Goal: Register for event/course

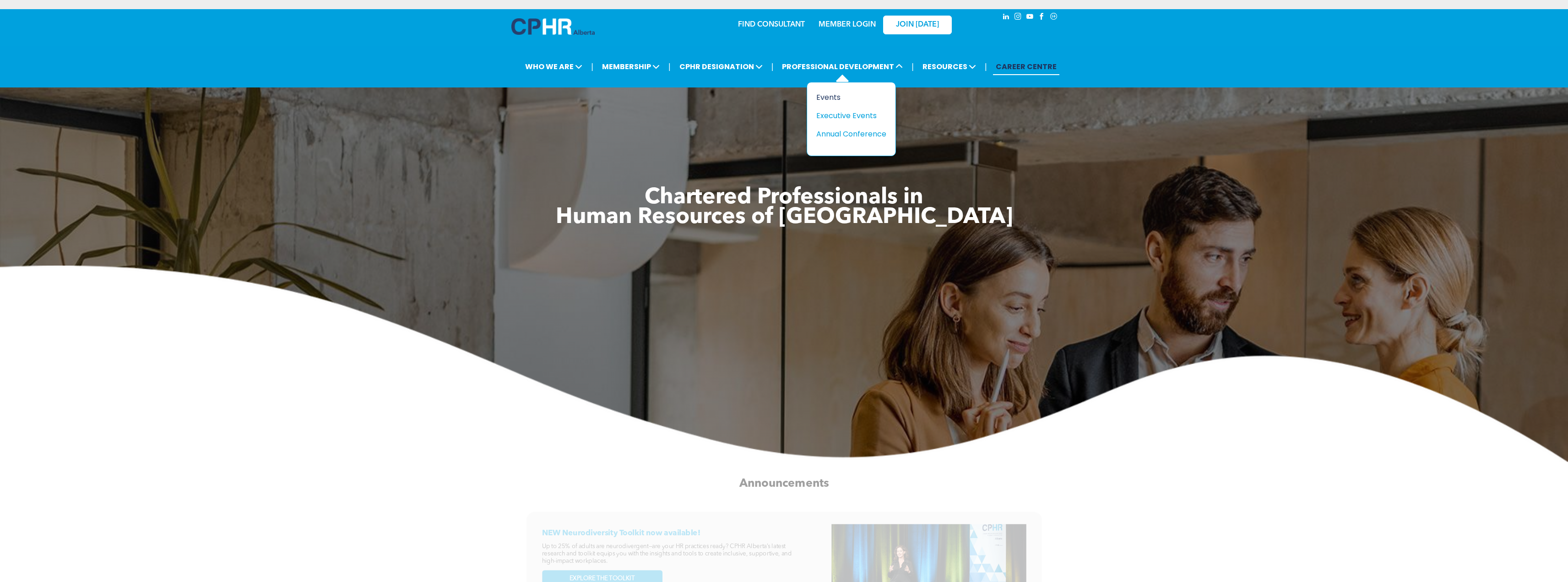
click at [834, 97] on div "Events" at bounding box center [848, 97] width 63 height 12
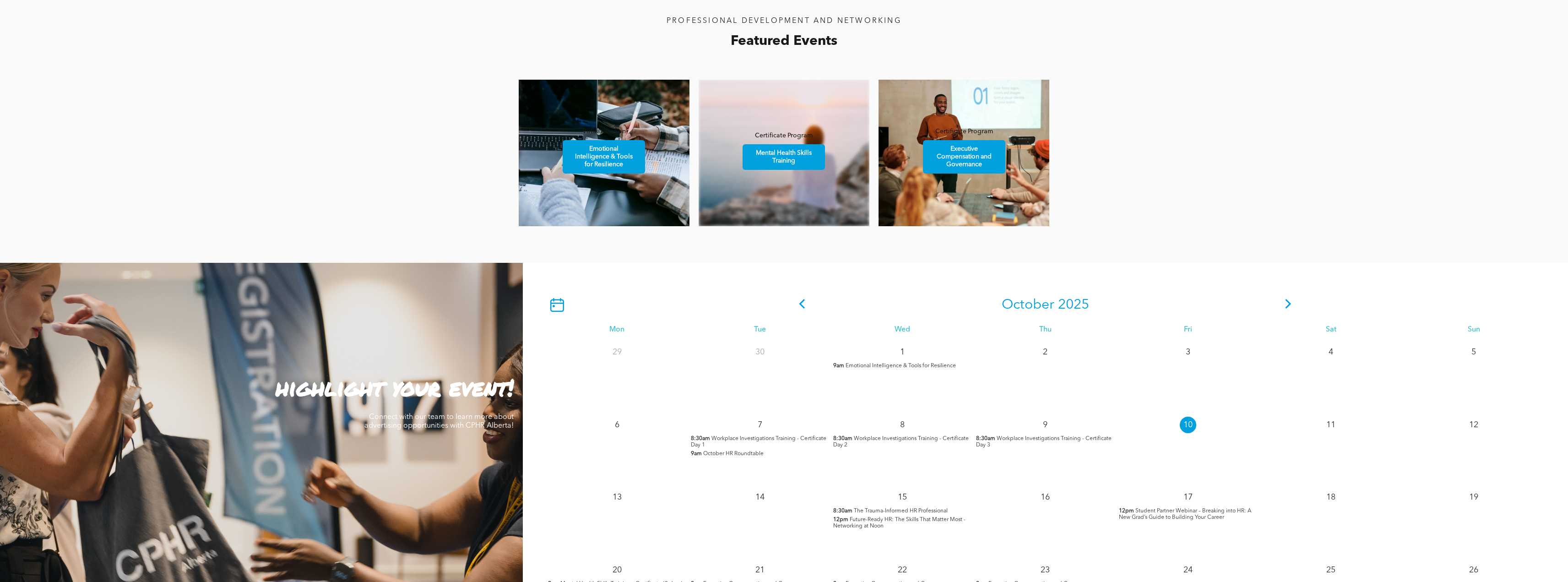
scroll to position [641, 0]
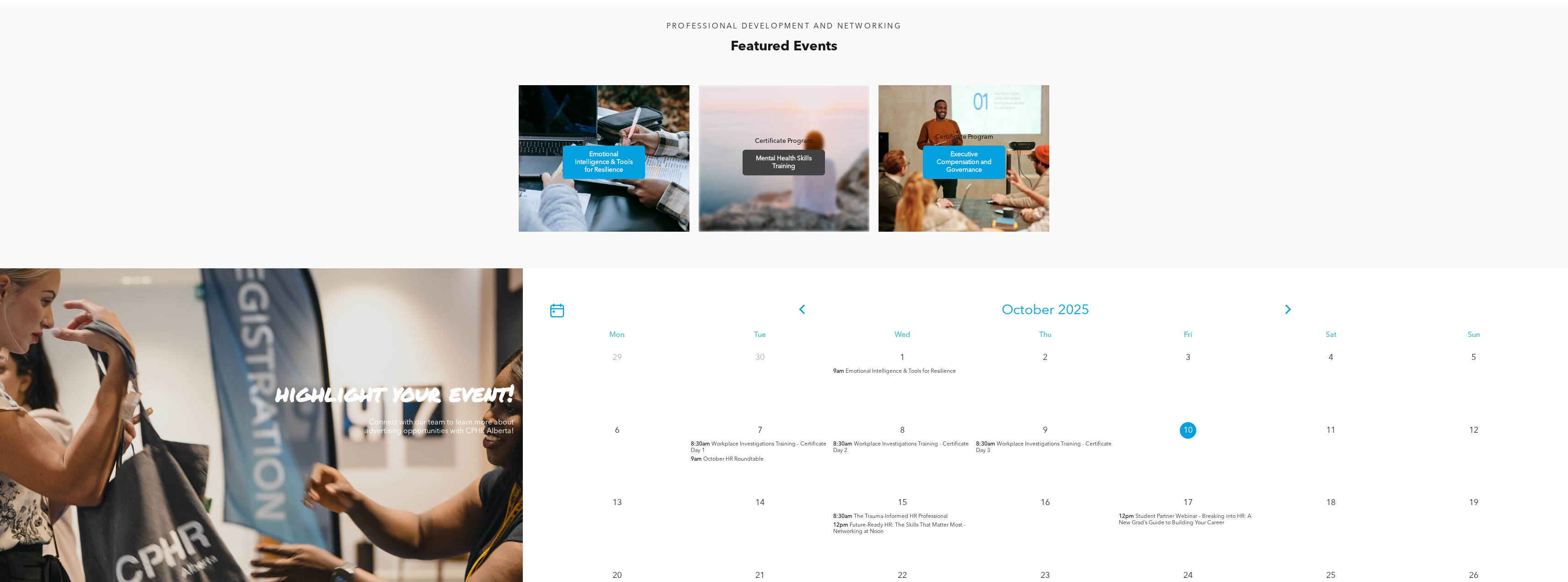
click at [784, 167] on span "Mental Health Skills Training" at bounding box center [783, 163] width 80 height 25
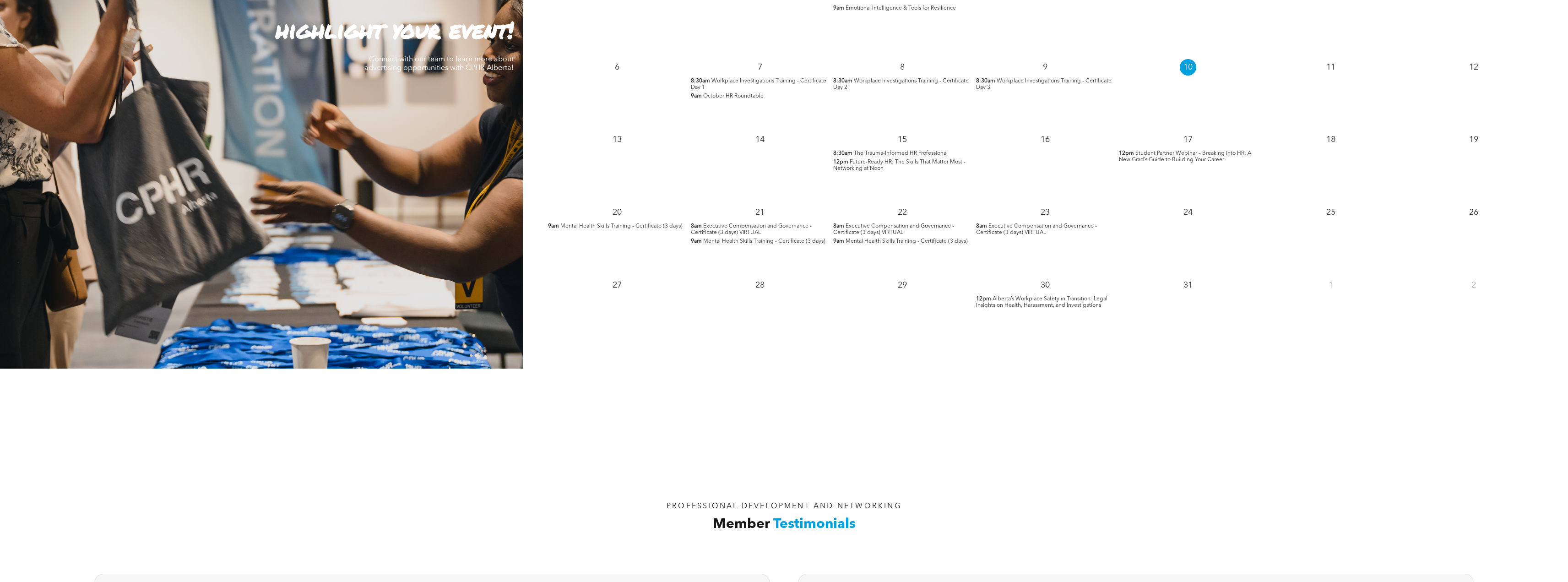
scroll to position [1008, 0]
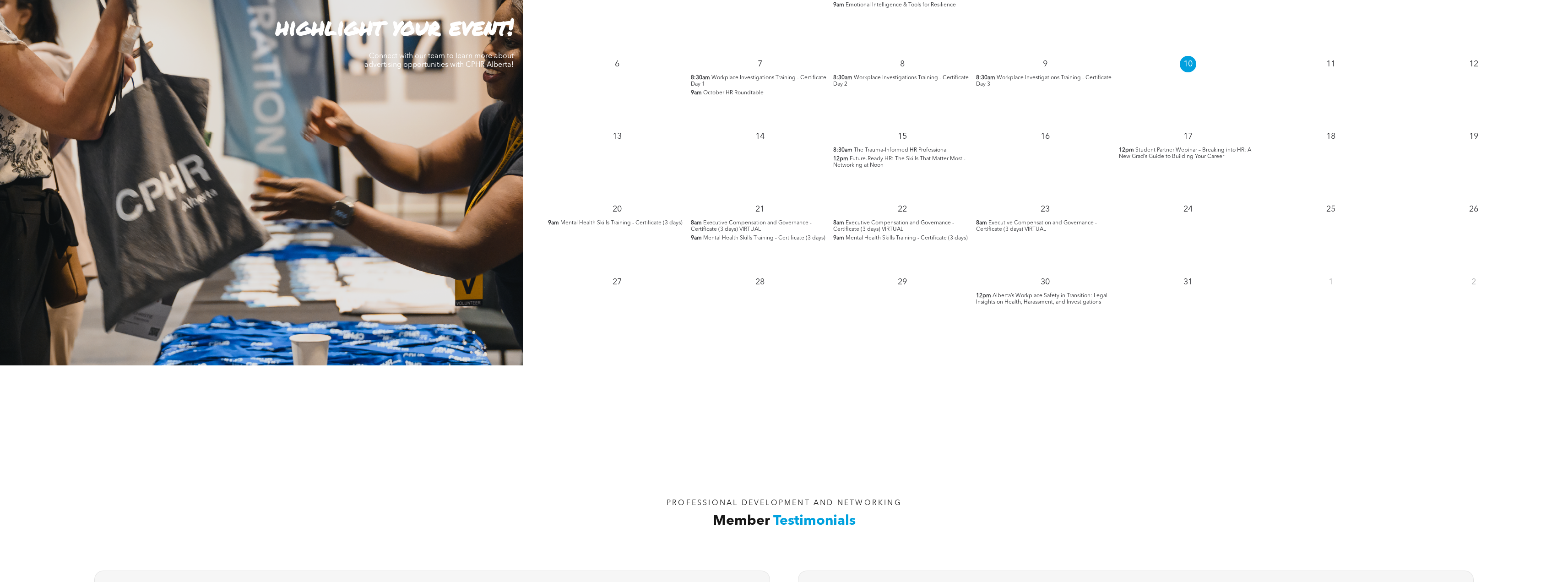
click at [634, 224] on span "Mental Health Skills Training - Certificate (3 days)" at bounding box center [621, 223] width 122 height 5
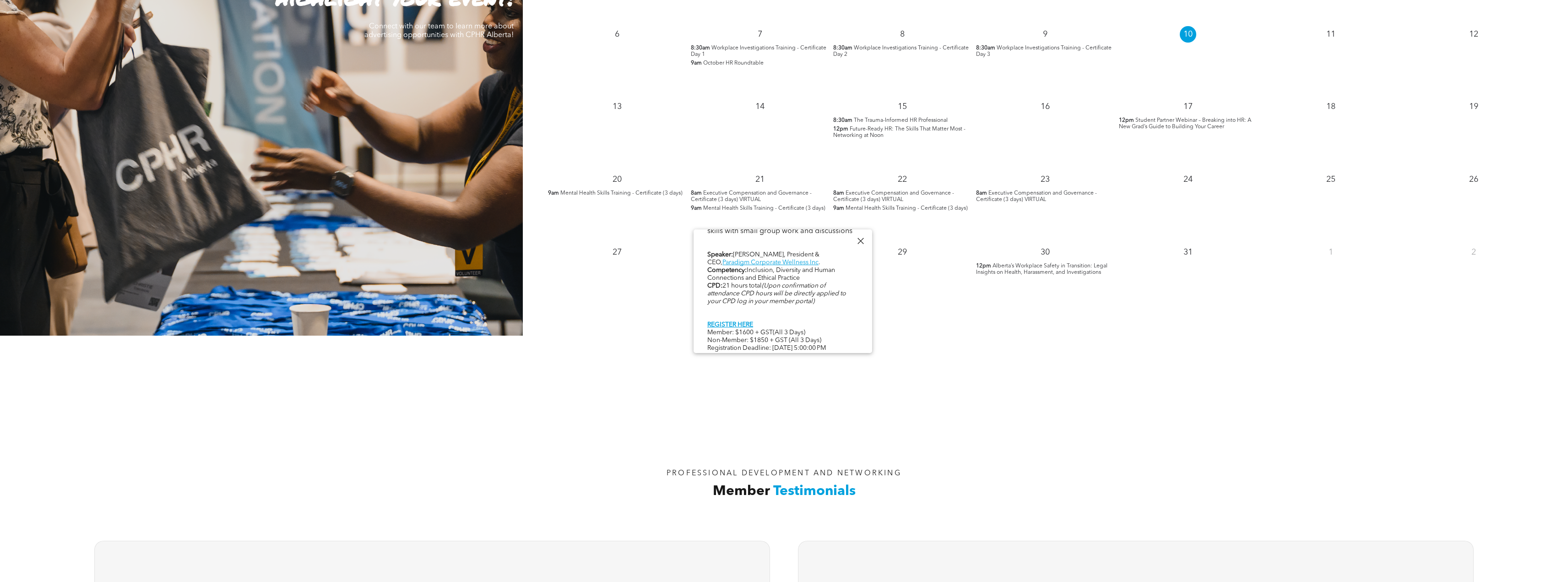
scroll to position [1053, 0]
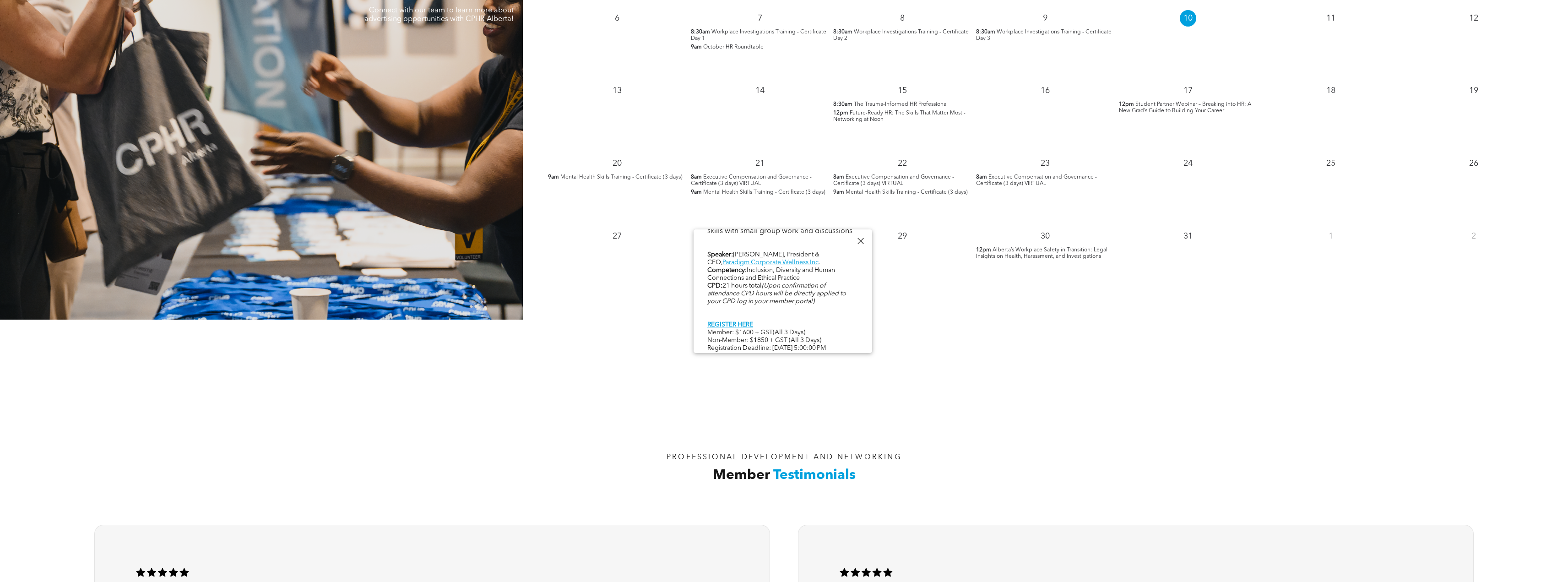
click at [858, 240] on div at bounding box center [860, 241] width 12 height 12
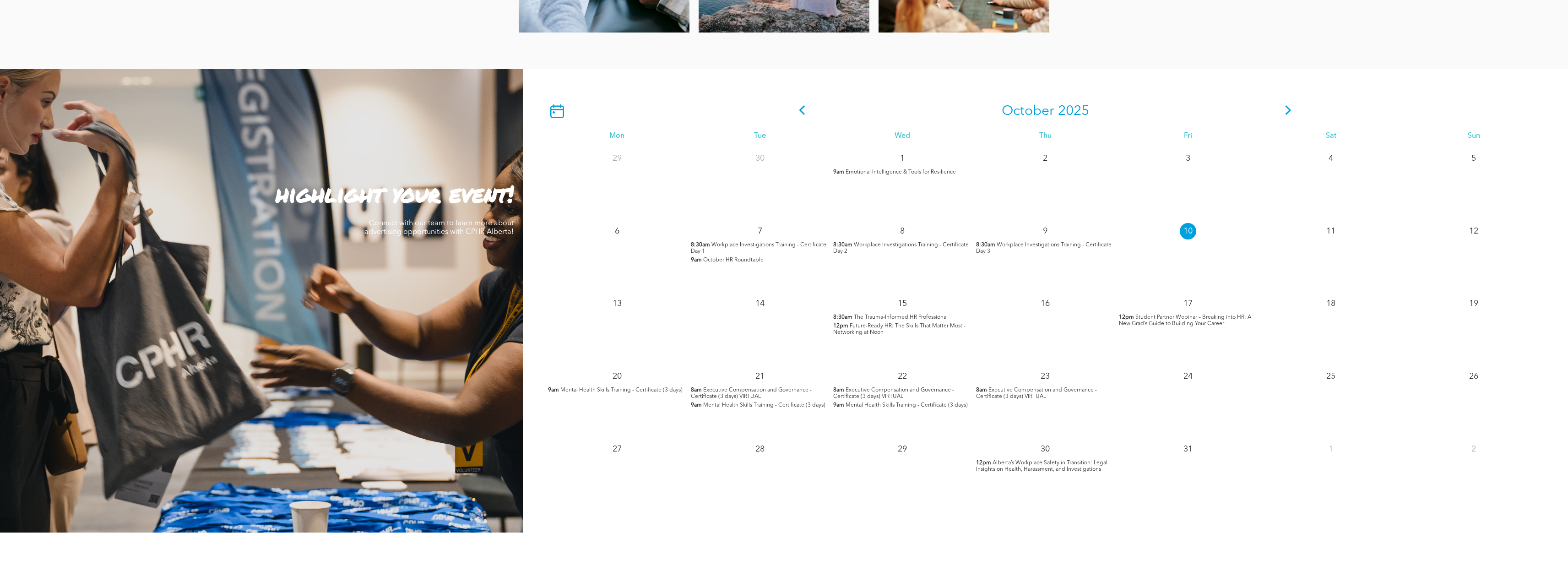
scroll to position [824, 0]
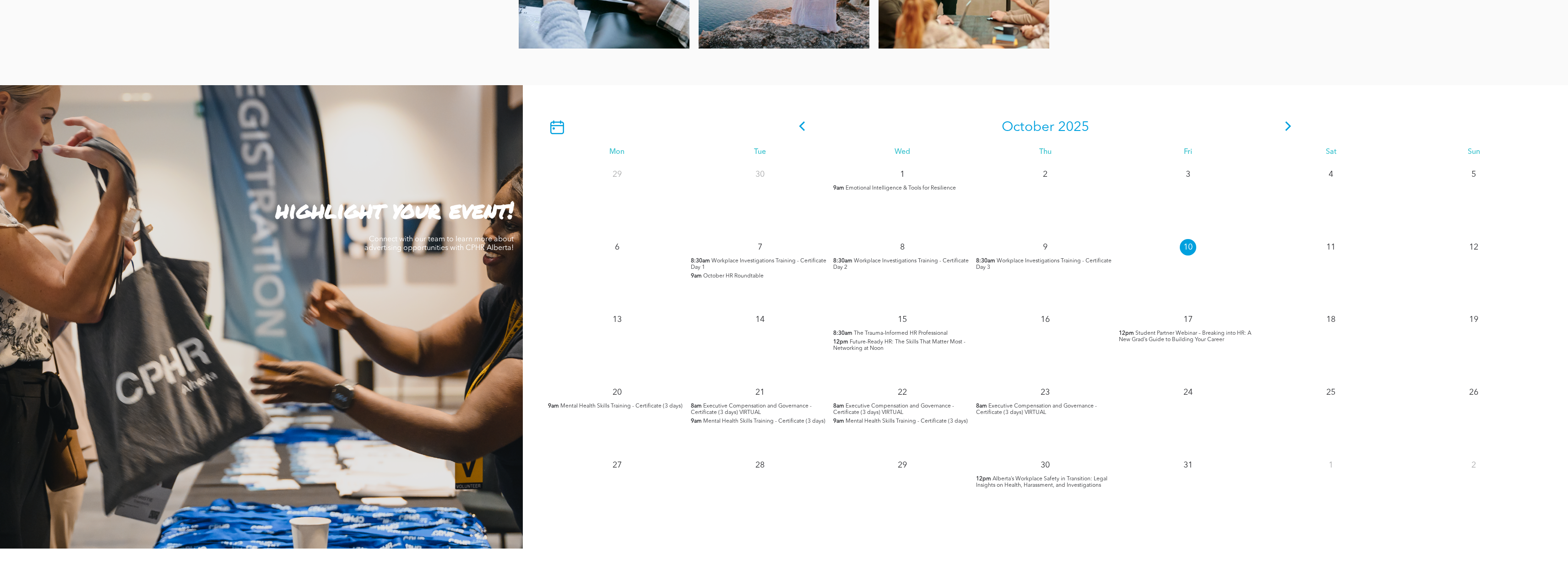
click at [910, 189] on span "Emotional Intelligence & Tools for Resilience" at bounding box center [900, 188] width 110 height 5
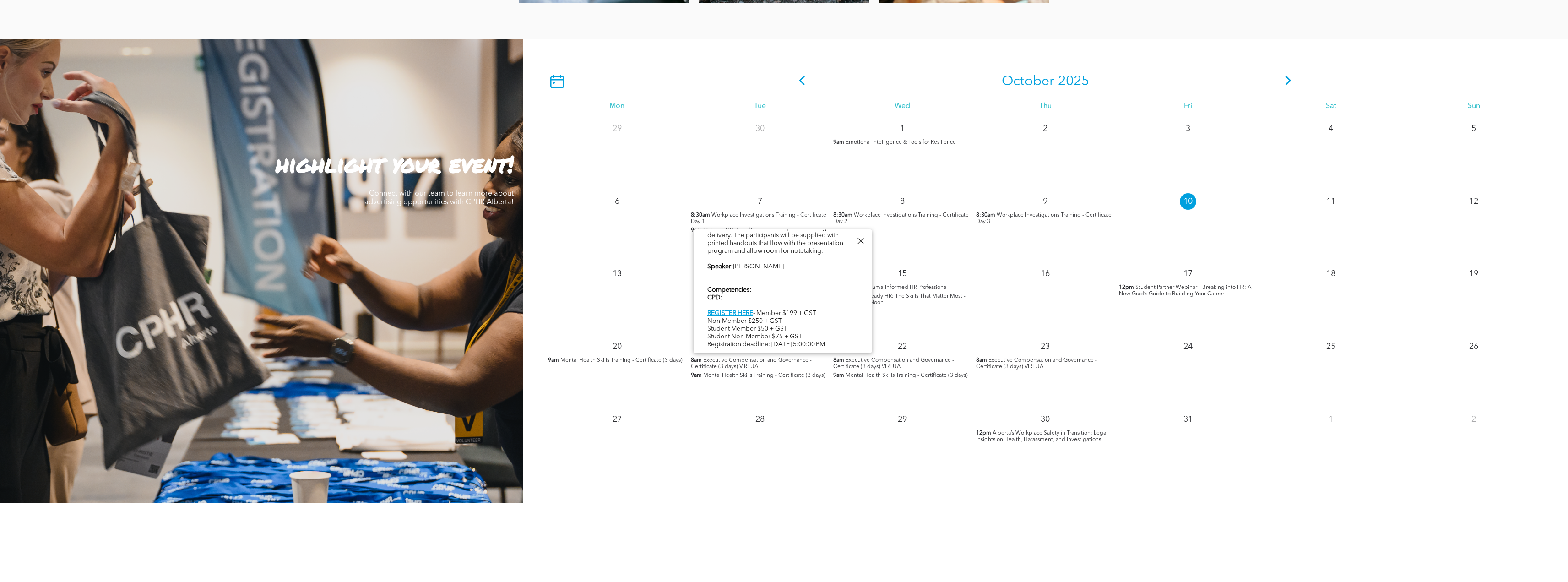
click at [863, 241] on div at bounding box center [860, 241] width 12 height 12
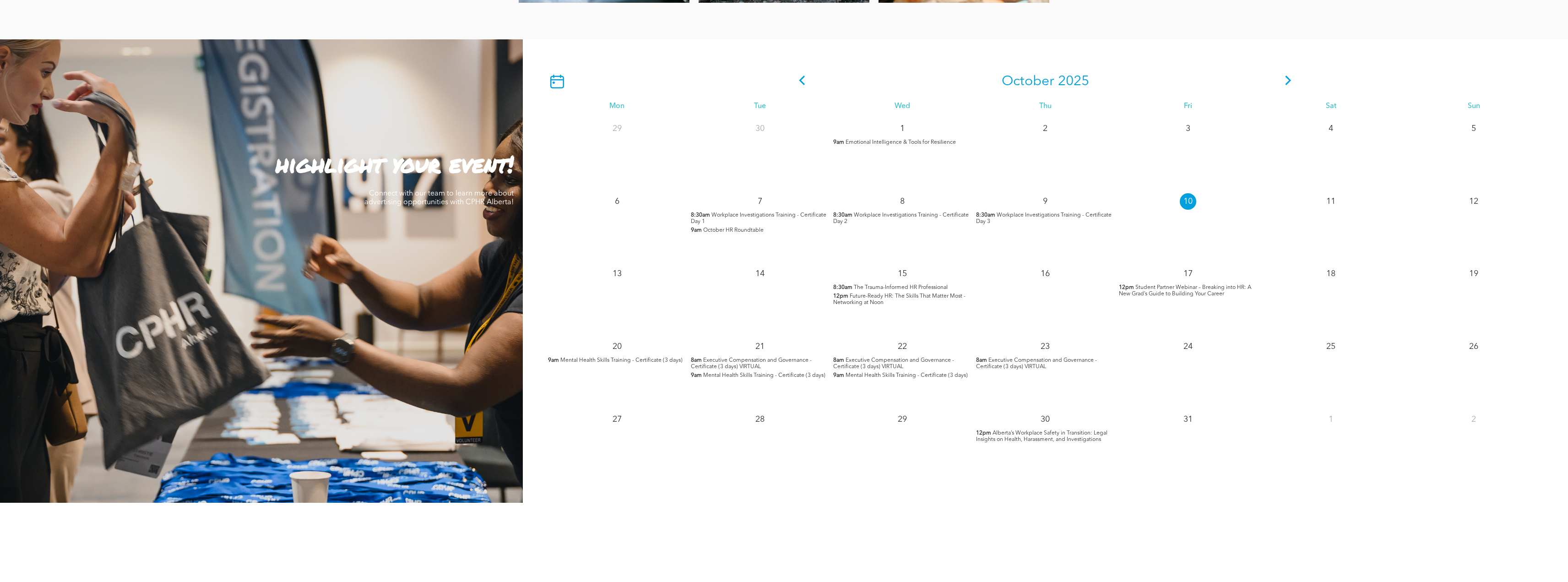
click at [1288, 83] on icon at bounding box center [1289, 80] width 6 height 10
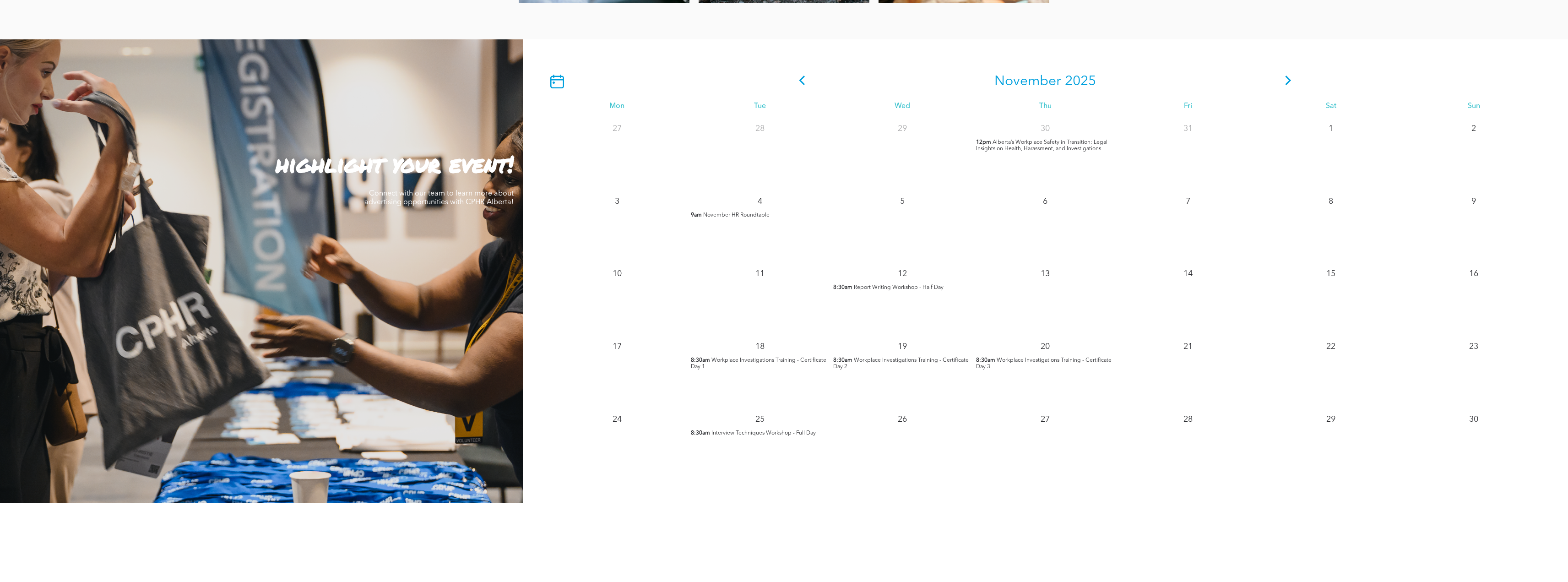
click at [788, 433] on span "Interview Techniques Workshop - Full Day" at bounding box center [763, 433] width 104 height 5
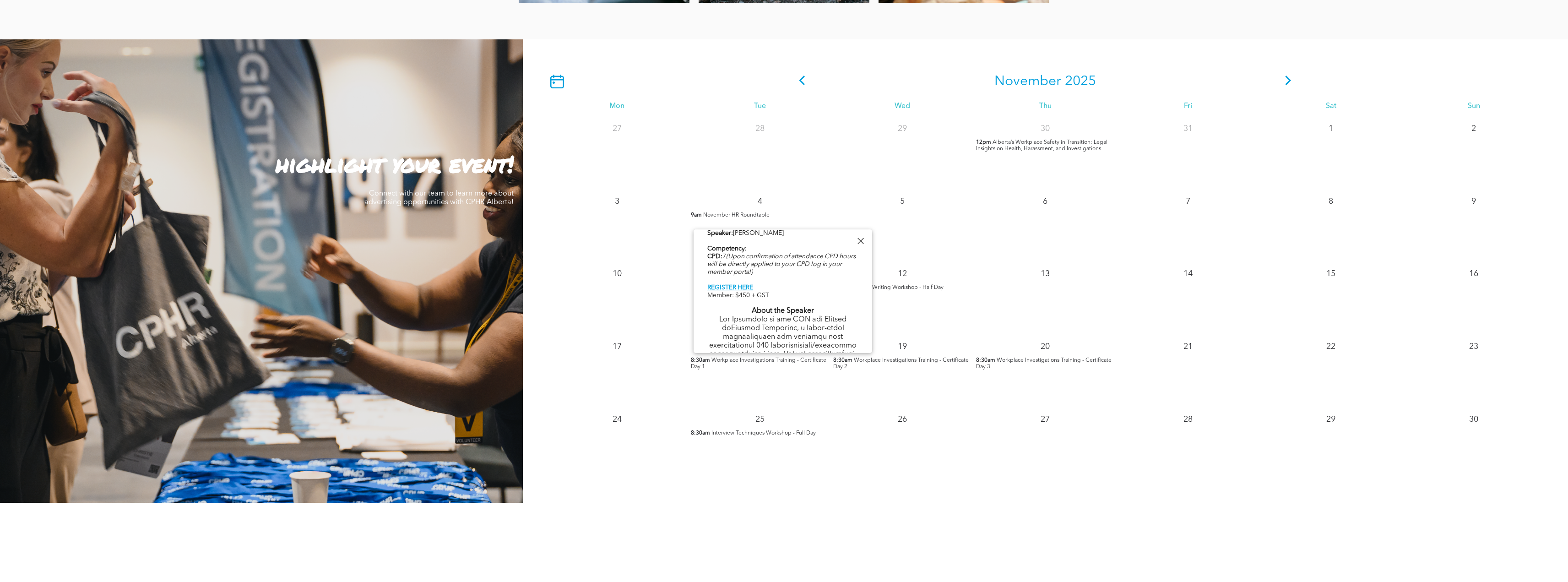
click at [863, 241] on div at bounding box center [860, 241] width 12 height 12
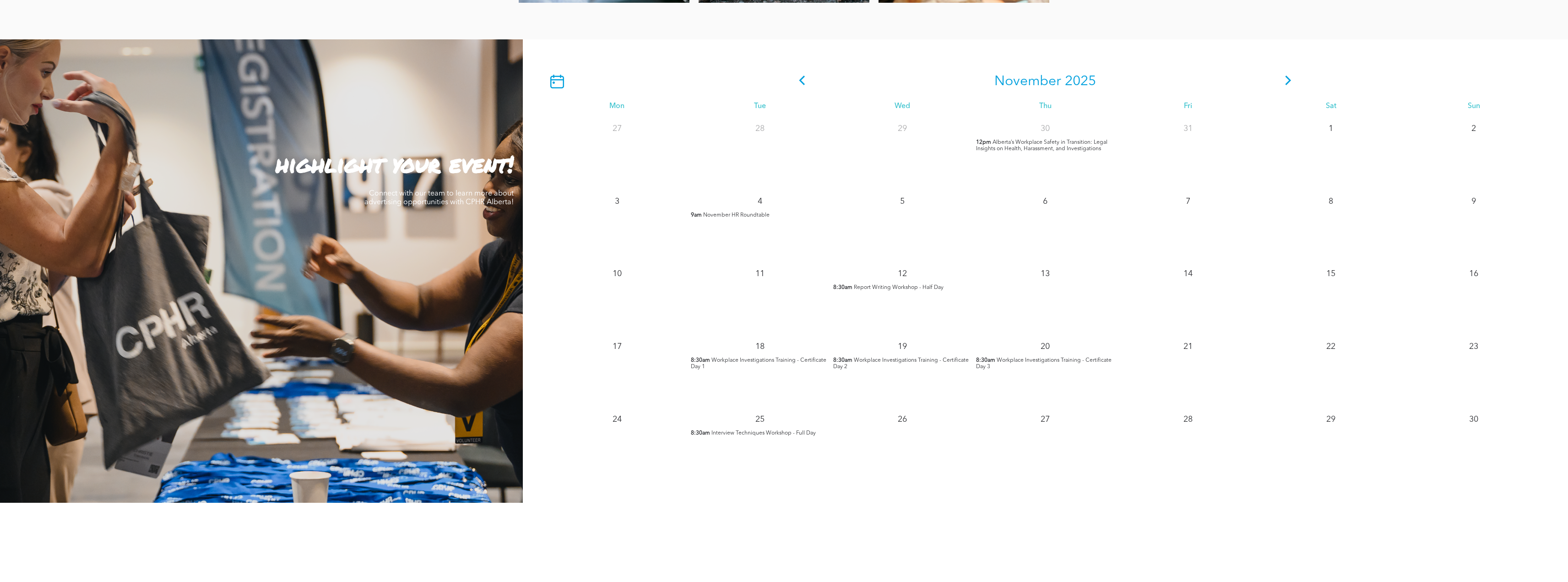
click at [801, 82] on icon at bounding box center [802, 80] width 6 height 10
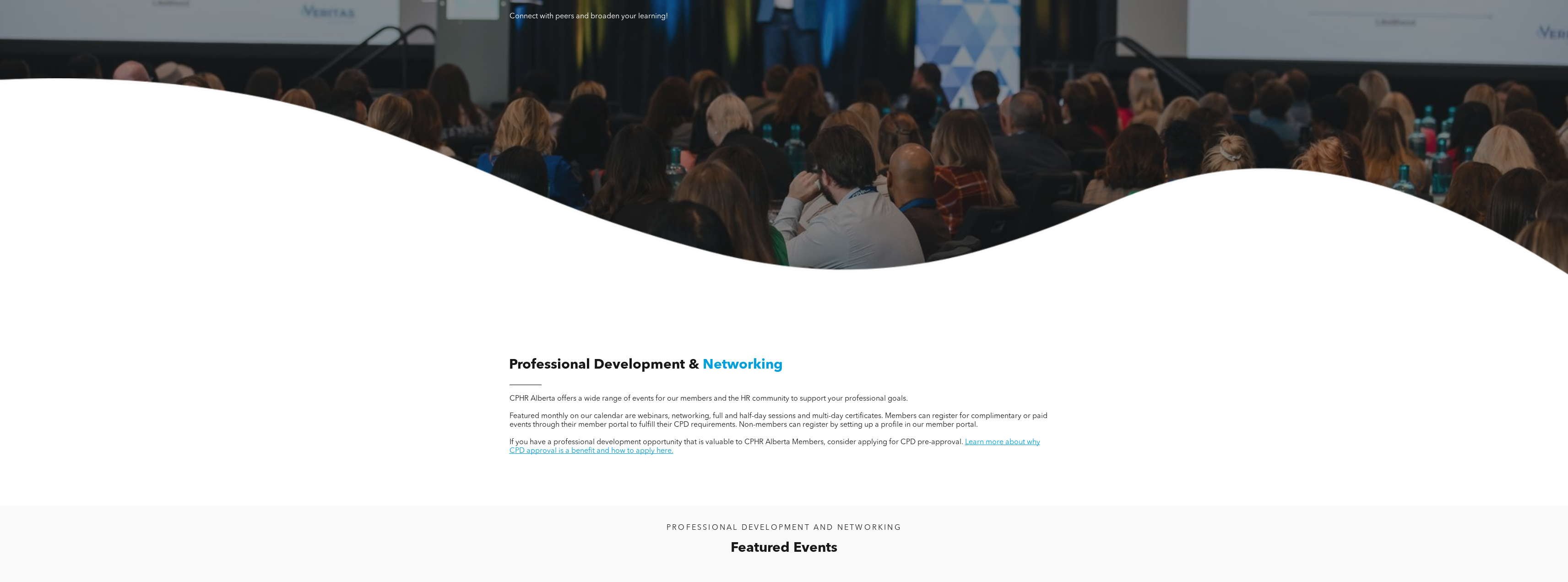
scroll to position [0, 0]
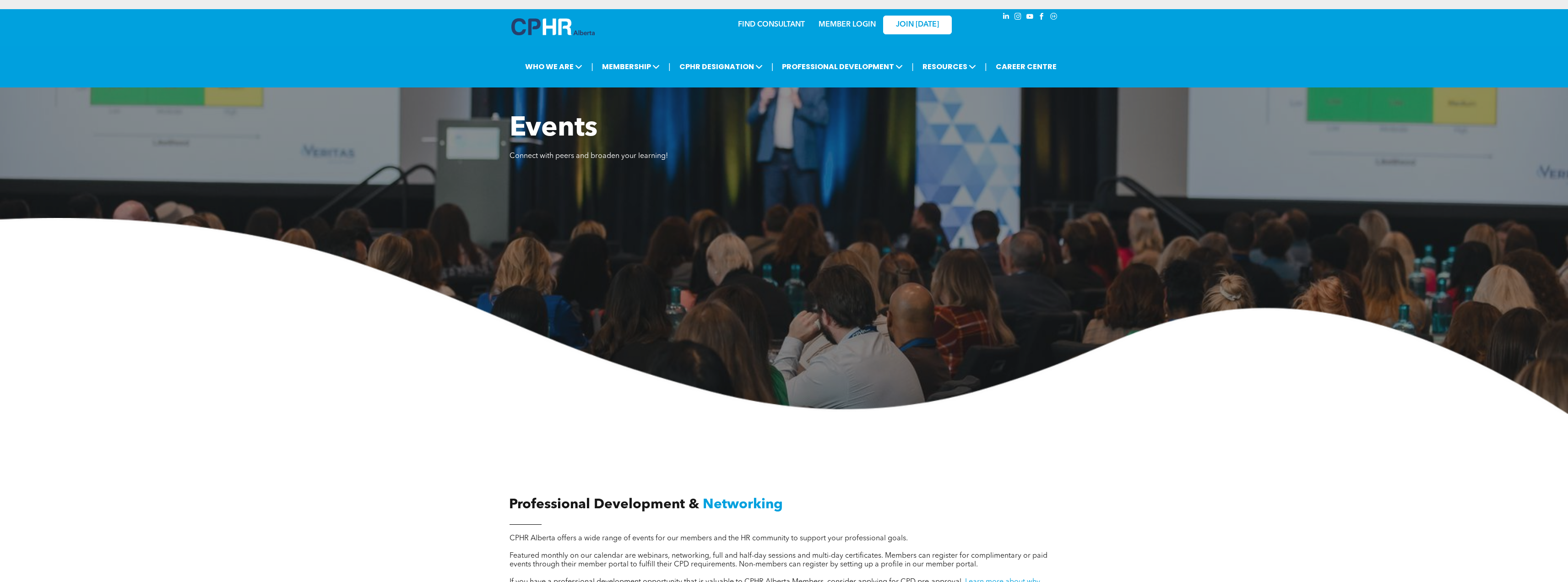
click at [562, 26] on img at bounding box center [553, 27] width 83 height 17
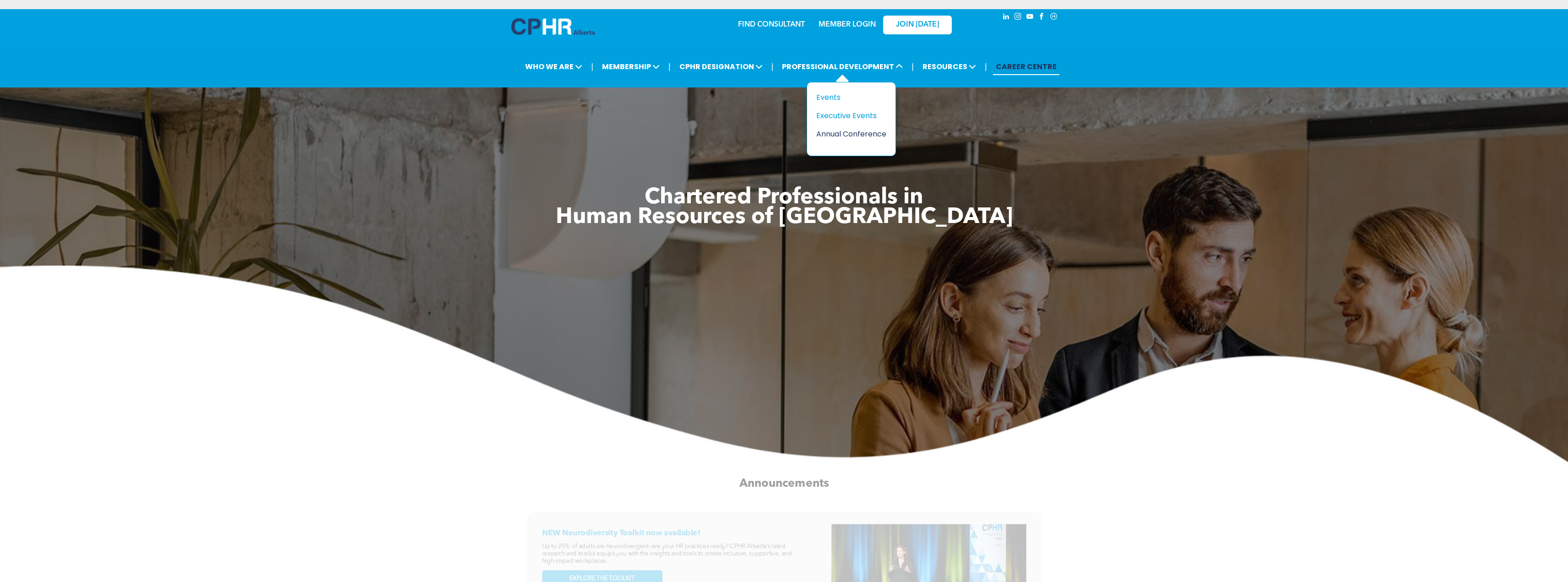
click at [841, 135] on div "Annual Conference" at bounding box center [848, 134] width 63 height 12
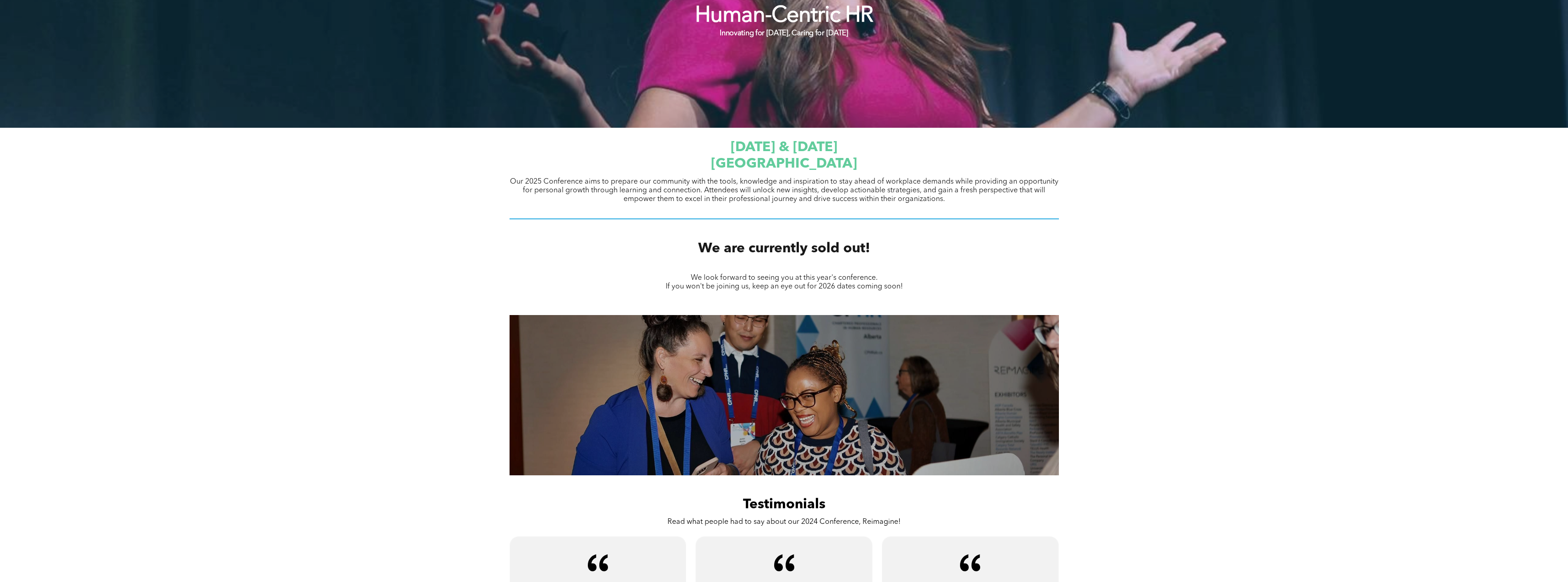
scroll to position [229, 0]
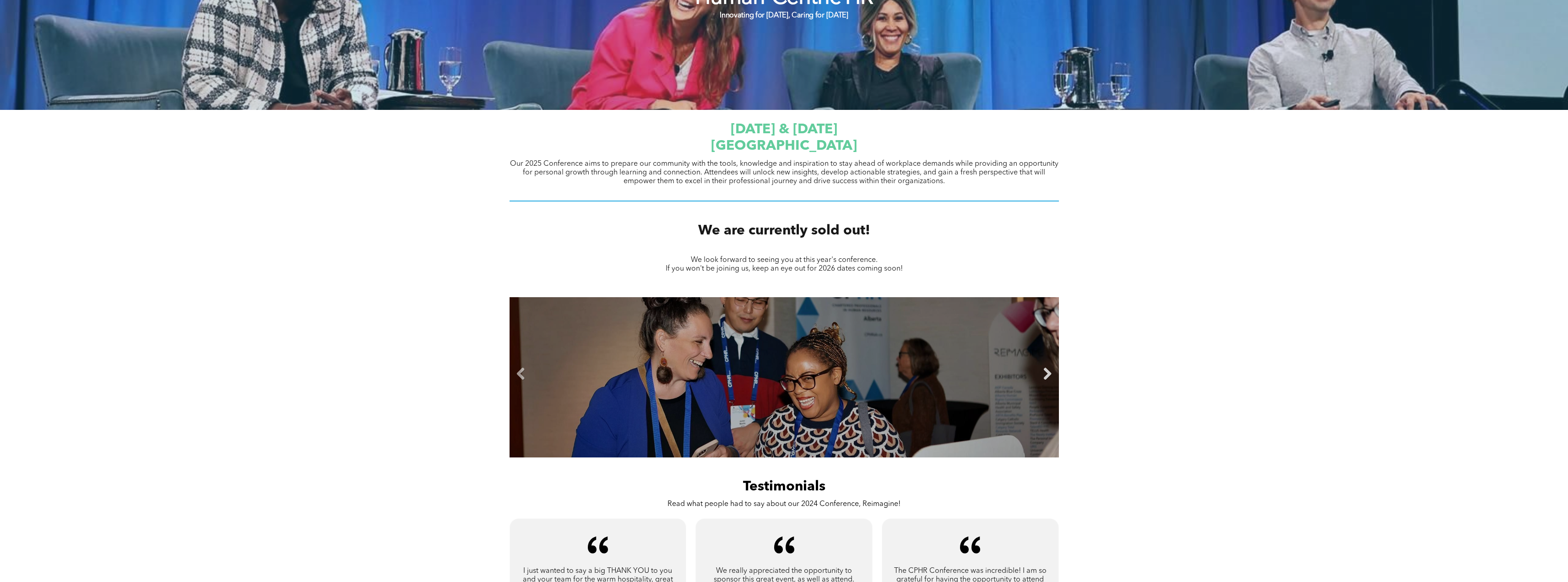
click at [1045, 377] on link "Next" at bounding box center [1048, 374] width 14 height 14
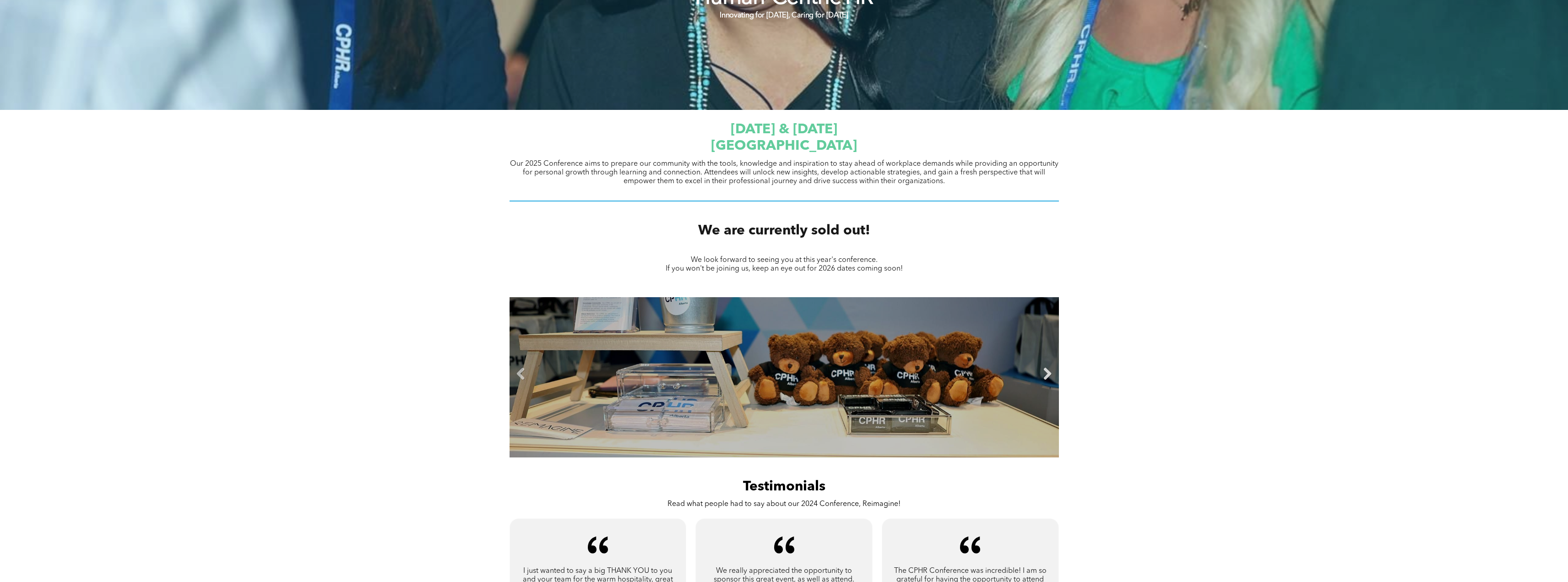
click at [1045, 377] on link "Next" at bounding box center [1048, 374] width 14 height 14
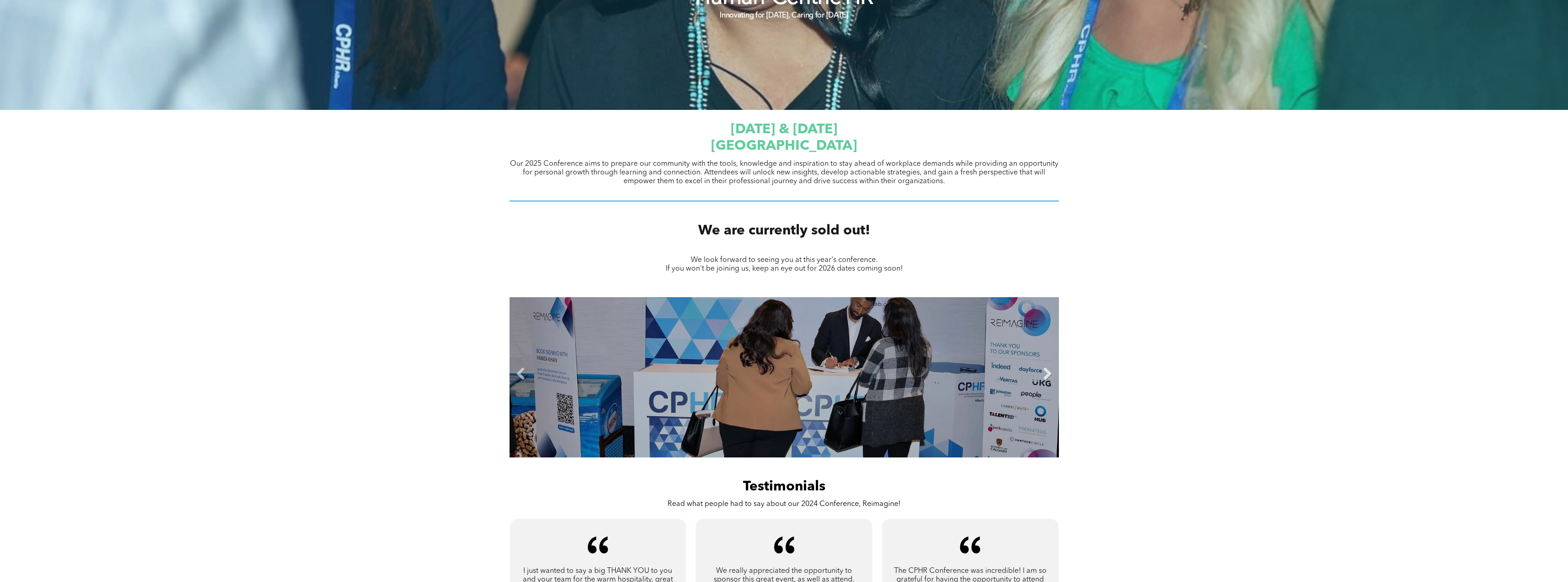
click at [1045, 377] on link "Next" at bounding box center [1048, 374] width 14 height 14
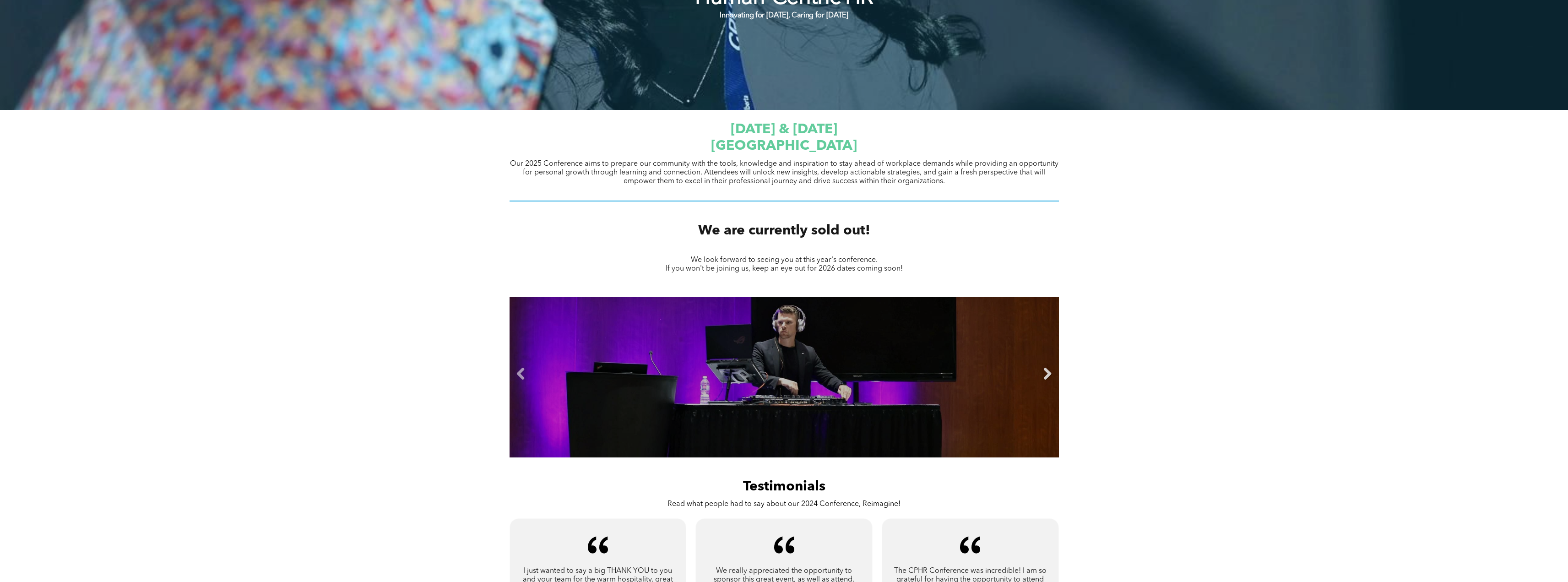
click at [1045, 377] on link "Next" at bounding box center [1048, 374] width 14 height 14
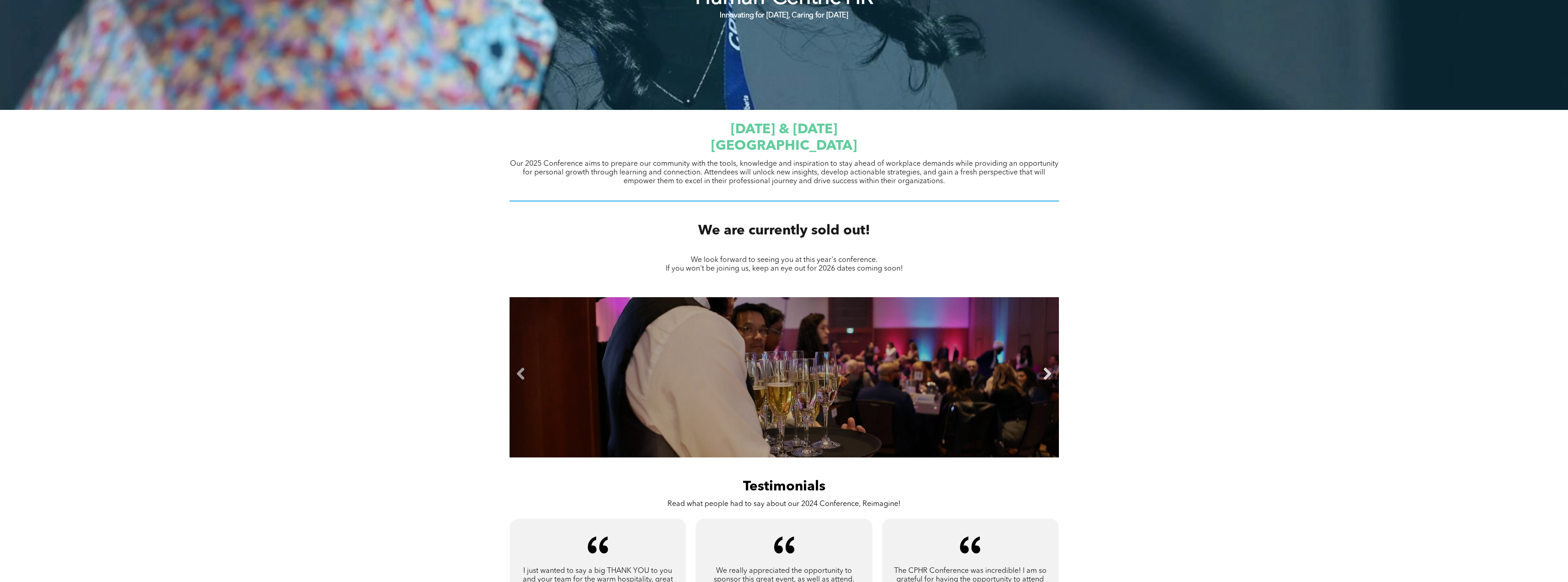
click at [1045, 377] on link "Next" at bounding box center [1048, 374] width 14 height 14
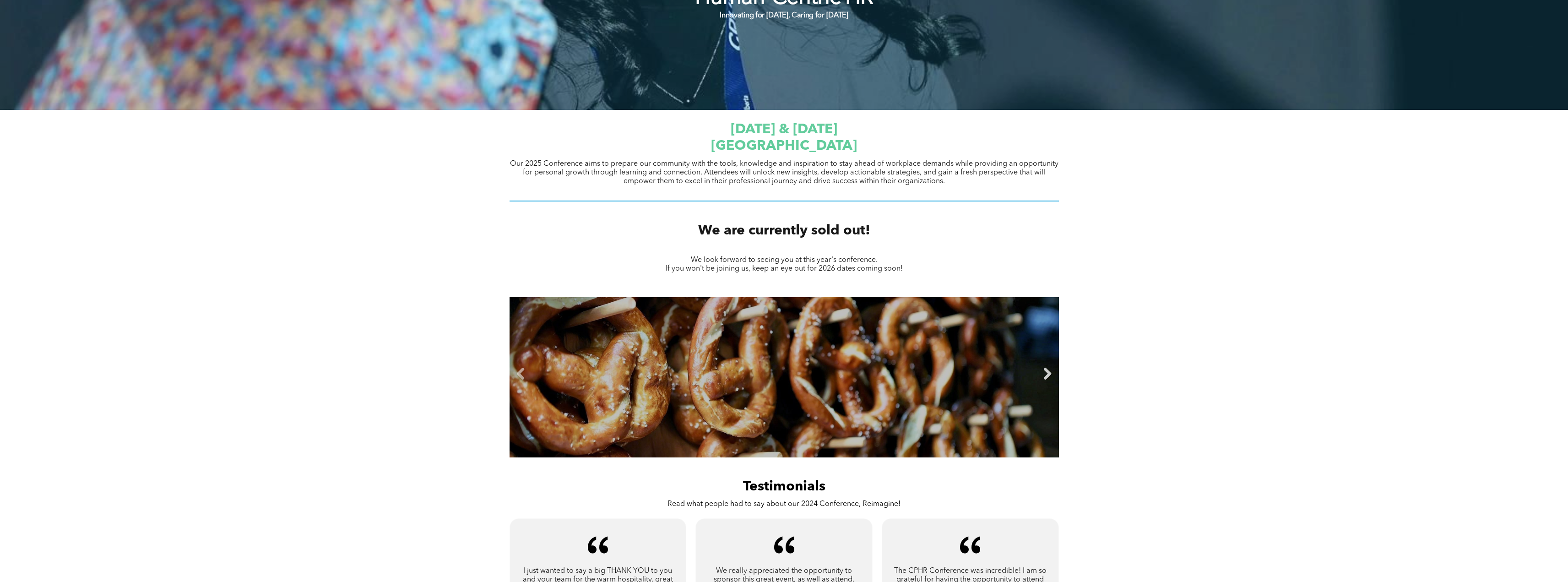
click at [1045, 377] on link "Next" at bounding box center [1048, 374] width 14 height 14
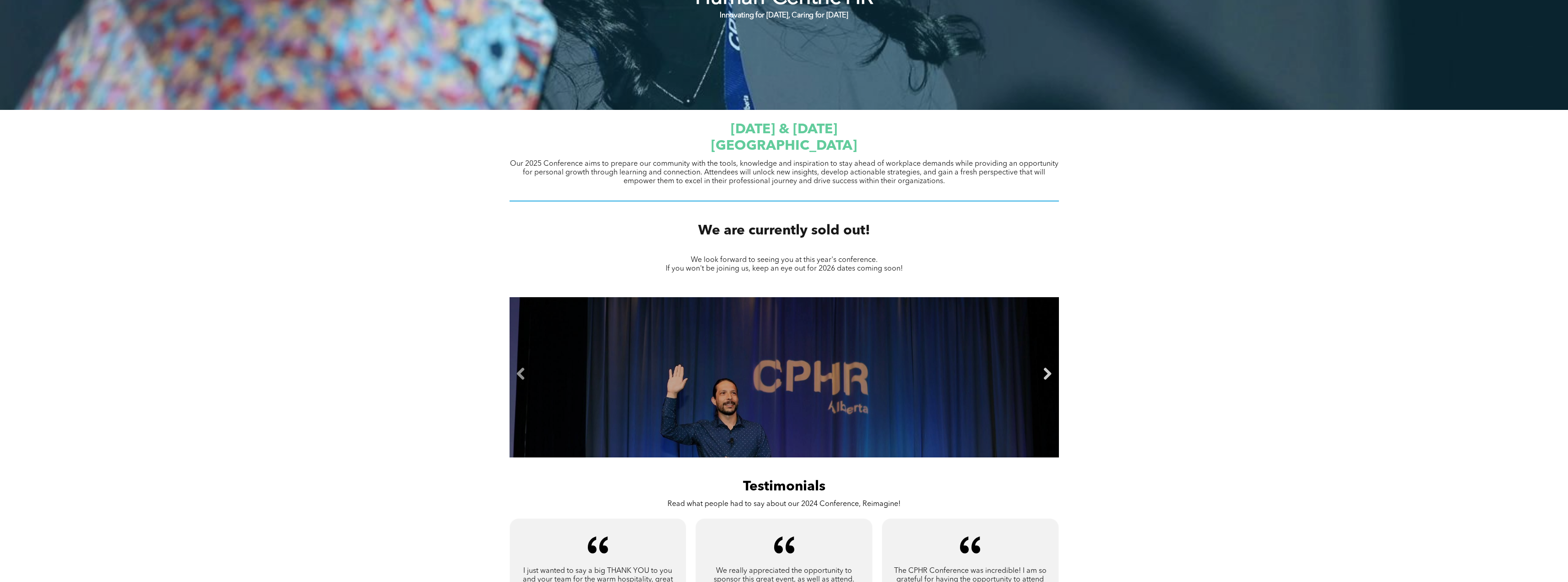
click at [1045, 377] on link "Next" at bounding box center [1048, 374] width 14 height 14
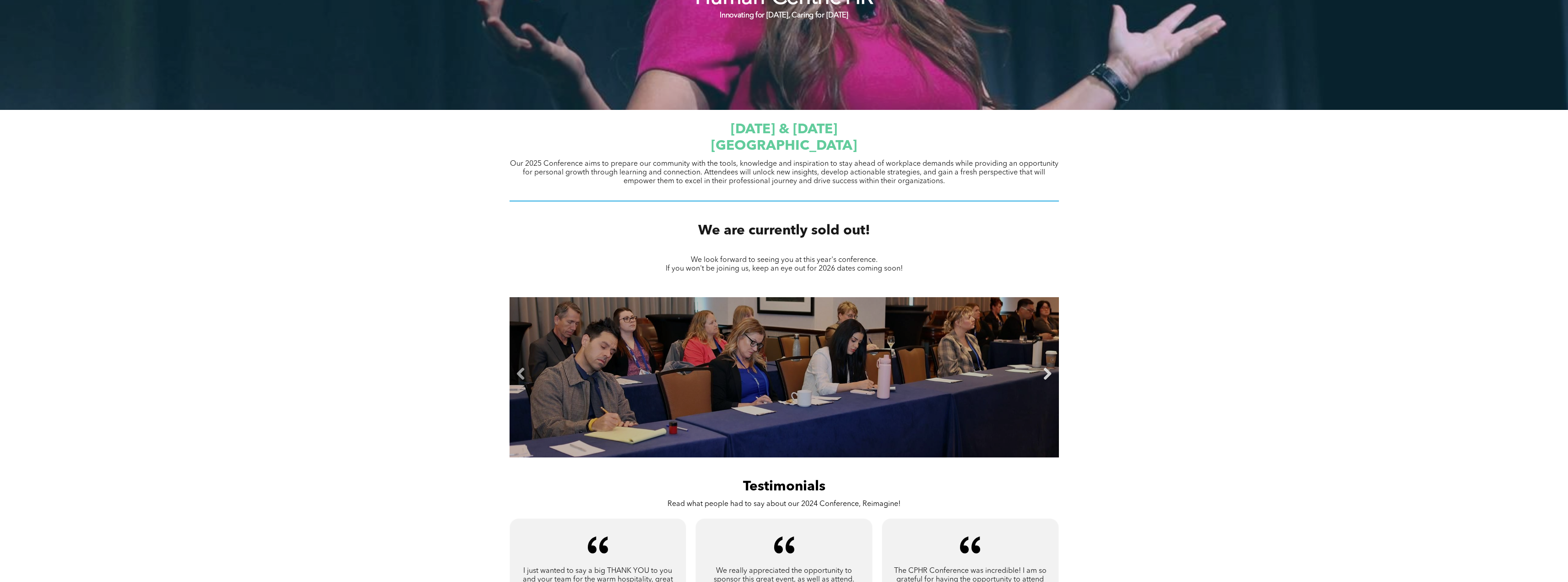
click at [1045, 377] on link "Next" at bounding box center [1048, 374] width 14 height 14
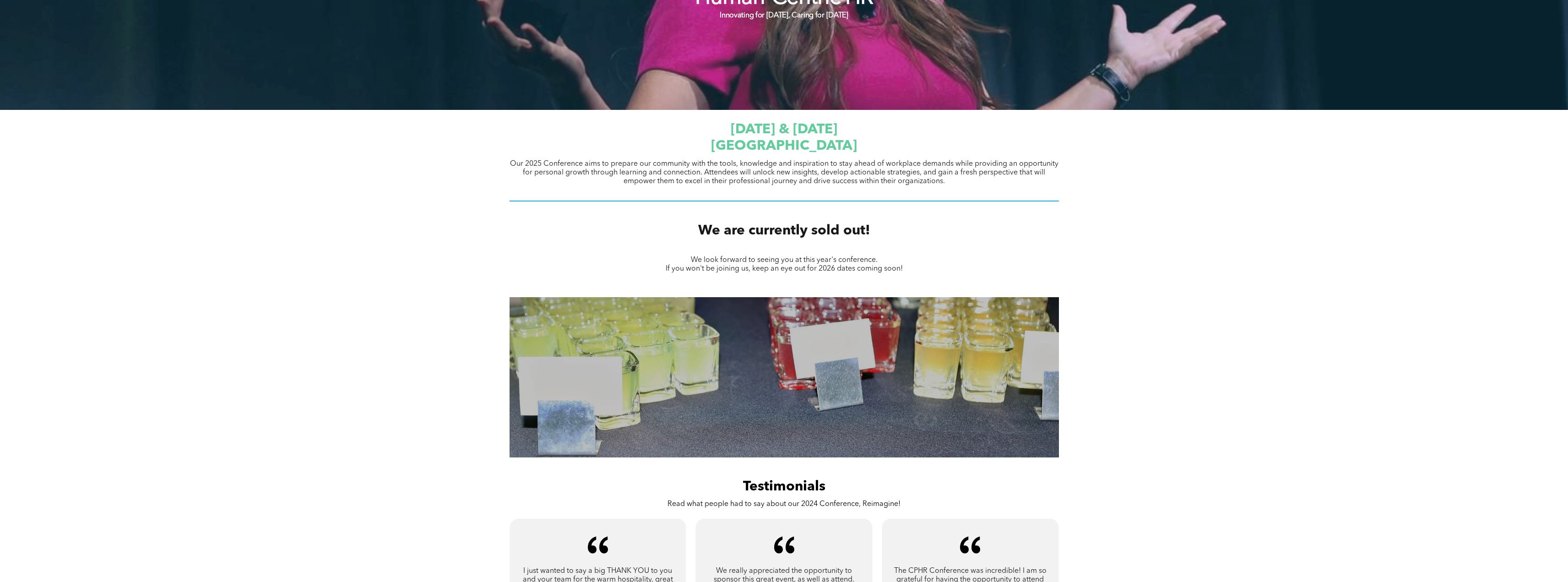
scroll to position [0, 0]
